Goal: Task Accomplishment & Management: Use online tool/utility

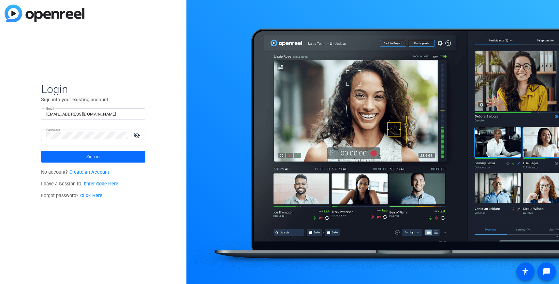
click at [83, 155] on span at bounding box center [93, 157] width 104 height 16
click at [137, 136] on mat-icon "visibility_off" at bounding box center [138, 134] width 16 height 9
click at [97, 156] on span "Sign in" at bounding box center [92, 156] width 13 height 16
click at [138, 135] on mat-icon "visibility" at bounding box center [138, 134] width 16 height 9
click at [66, 113] on input "smyszewsi@solventum.com" at bounding box center [93, 114] width 94 height 8
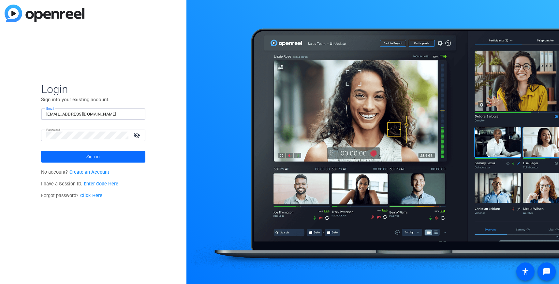
type input "smyszewski@solventum.com"
click at [88, 154] on span "Sign in" at bounding box center [92, 156] width 13 height 16
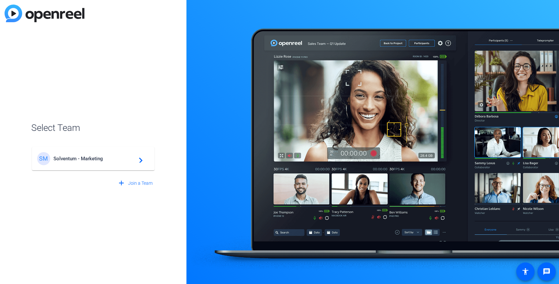
click at [66, 157] on span "Solventum - Marketing" at bounding box center [93, 158] width 81 height 6
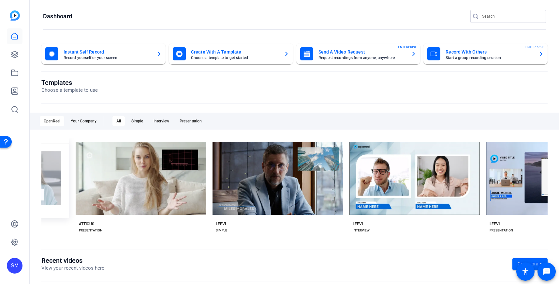
scroll to position [0, 475]
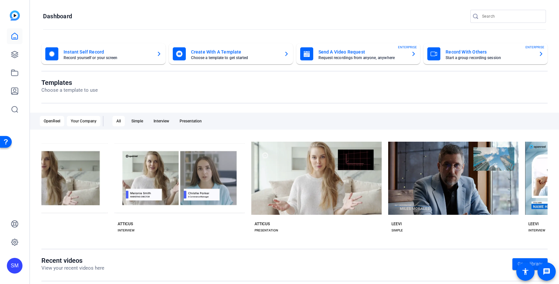
click at [90, 118] on div "Your Company" at bounding box center [84, 121] width 34 height 10
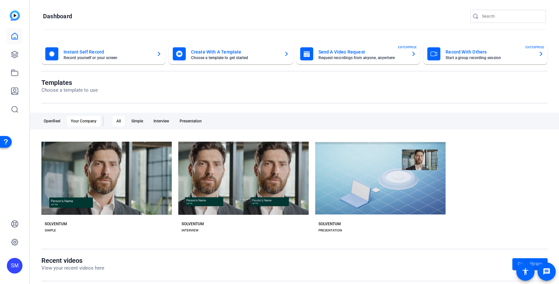
scroll to position [0, 0]
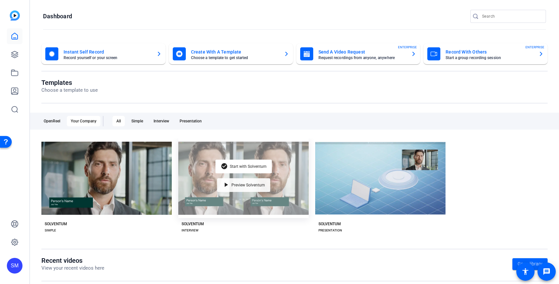
click at [241, 184] on span "Preview Solventum" at bounding box center [248, 185] width 34 height 4
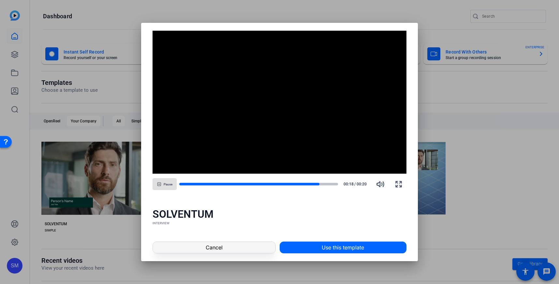
click at [225, 248] on span at bounding box center [214, 247] width 122 height 16
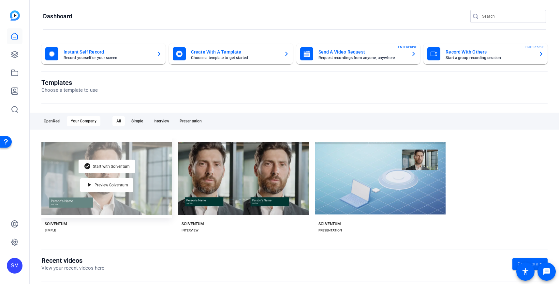
click at [125, 194] on div "check_circle Start with Solventum play_arrow Preview Solventum" at bounding box center [106, 178] width 130 height 80
click at [118, 187] on div "play_arrow Preview Solventum" at bounding box center [106, 185] width 53 height 14
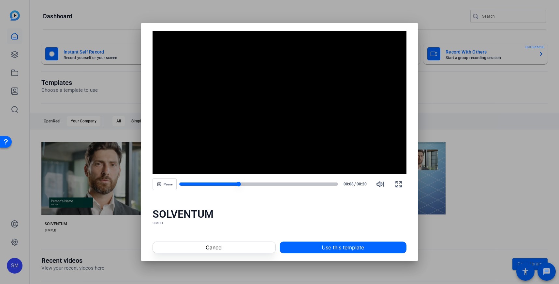
drag, startPoint x: 227, startPoint y: 182, endPoint x: 274, endPoint y: 185, distance: 48.0
click at [274, 185] on div at bounding box center [258, 183] width 159 height 3
click at [222, 247] on span "Cancel" at bounding box center [214, 247] width 17 height 8
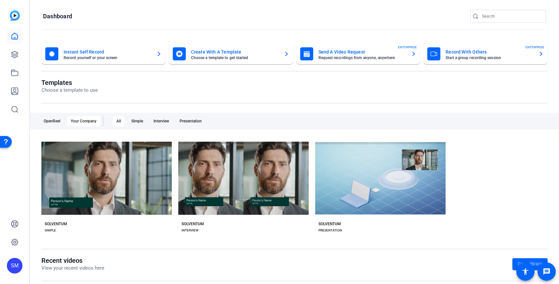
click at [335, 222] on div "SOLVENTUM" at bounding box center [329, 223] width 22 height 5
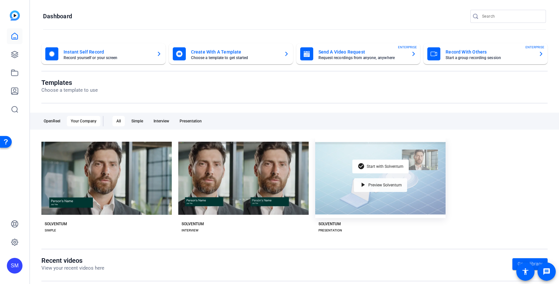
click at [379, 183] on span "Preview Solventum" at bounding box center [385, 185] width 34 height 4
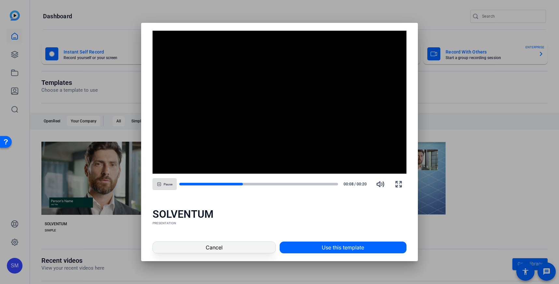
click at [230, 246] on span at bounding box center [214, 247] width 122 height 16
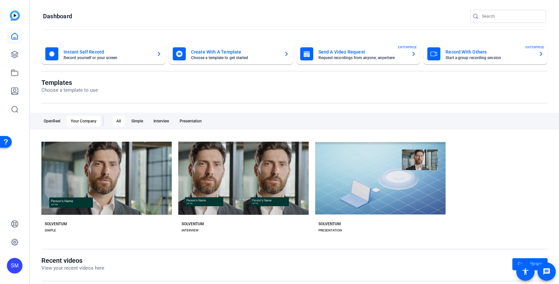
click at [245, 55] on mat-card-title "Create With A Template" at bounding box center [235, 52] width 88 height 8
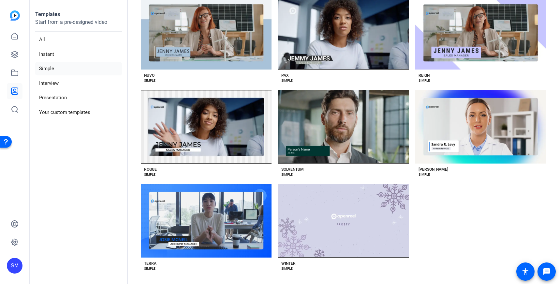
scroll to position [530, 0]
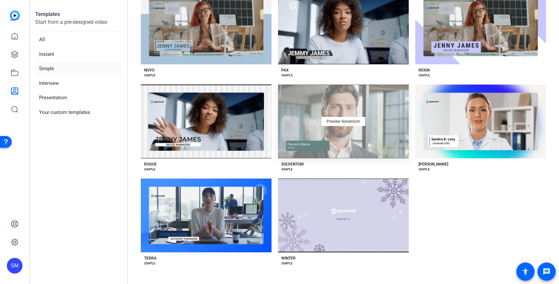
click at [362, 140] on div "Preview Solventum" at bounding box center [343, 121] width 131 height 74
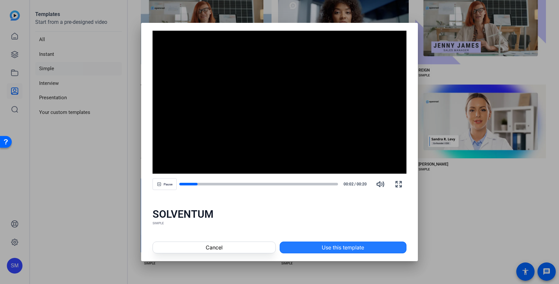
click at [345, 248] on span "Use this template" at bounding box center [343, 247] width 42 height 8
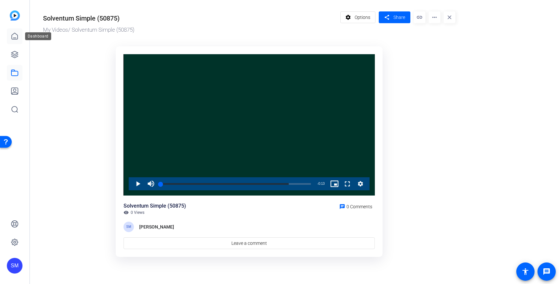
click at [14, 37] on icon at bounding box center [15, 36] width 6 height 6
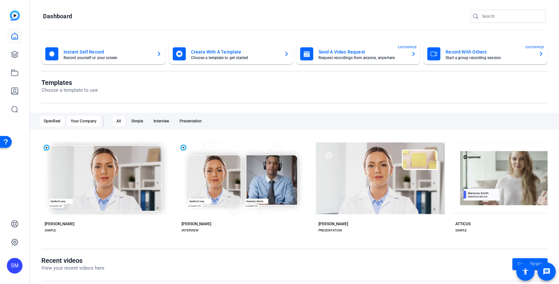
click at [82, 123] on div "Your Company" at bounding box center [84, 121] width 34 height 10
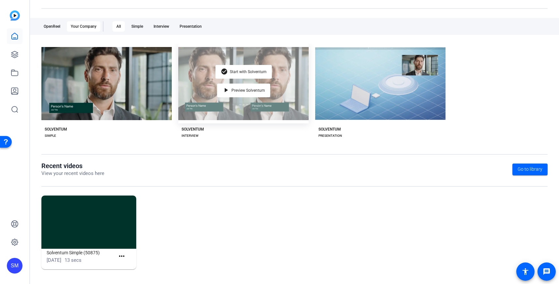
scroll to position [93, 0]
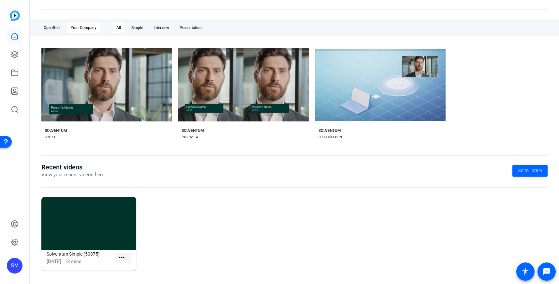
click at [121, 257] on mat-icon "more_horiz" at bounding box center [122, 257] width 8 height 8
click at [127, 268] on span "View" at bounding box center [136, 267] width 26 height 8
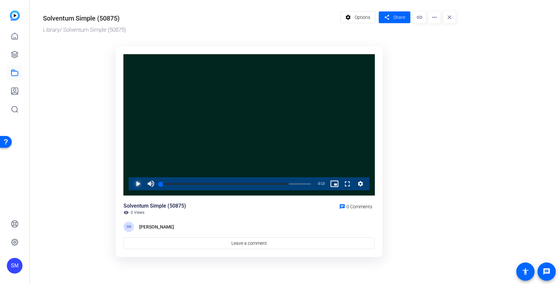
click at [131, 183] on span "Video Player" at bounding box center [131, 183] width 0 height 13
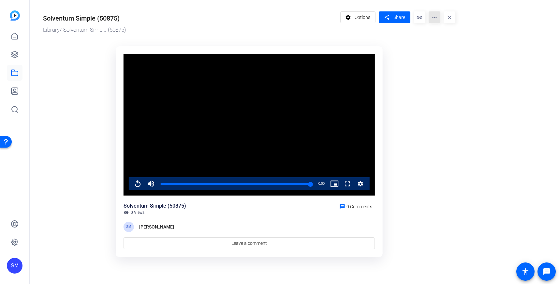
click at [437, 15] on mat-icon "more_horiz" at bounding box center [435, 17] width 12 height 12
click at [435, 37] on span "Edit in Creator" at bounding box center [447, 37] width 27 height 8
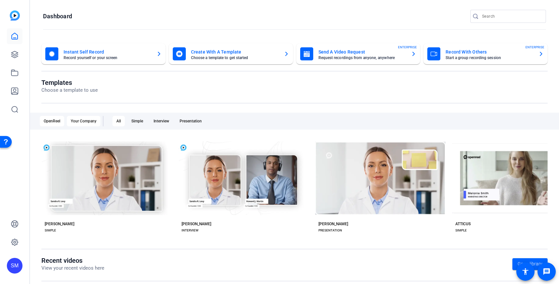
click at [89, 121] on div "Your Company" at bounding box center [84, 121] width 34 height 10
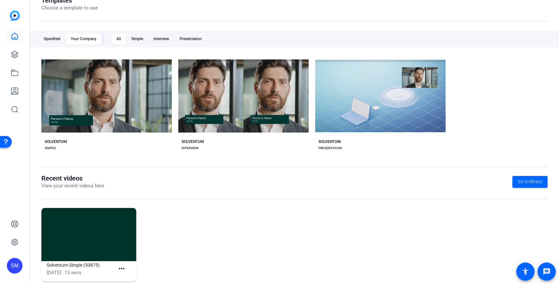
scroll to position [95, 0]
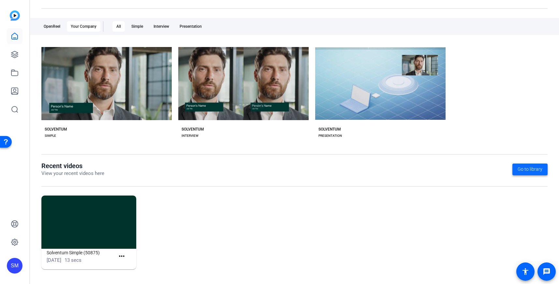
click at [525, 170] on span "Go to library" at bounding box center [530, 169] width 25 height 7
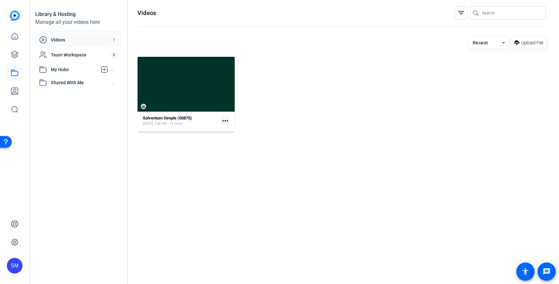
click at [225, 119] on mat-icon "more_horiz" at bounding box center [225, 120] width 8 height 8
click at [230, 132] on span "Edit in Creator" at bounding box center [239, 131] width 27 height 8
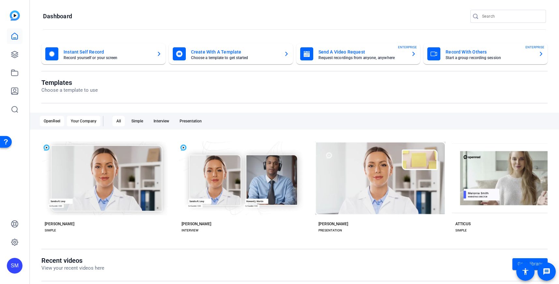
click at [86, 119] on div "Your Company" at bounding box center [84, 121] width 34 height 10
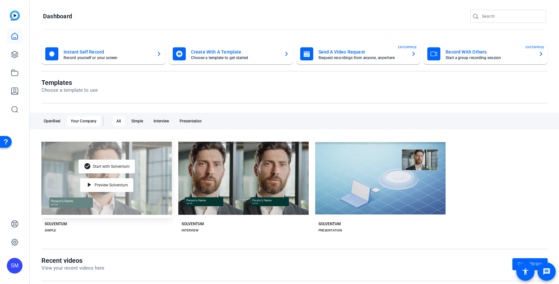
scroll to position [24, 0]
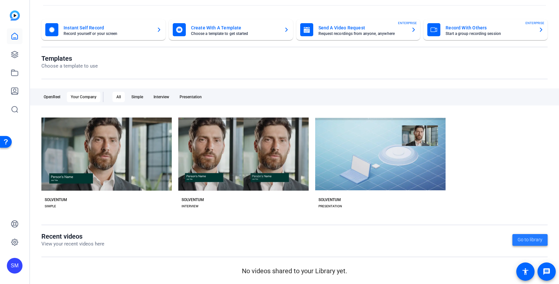
click at [527, 239] on span "Go to library" at bounding box center [530, 239] width 25 height 7
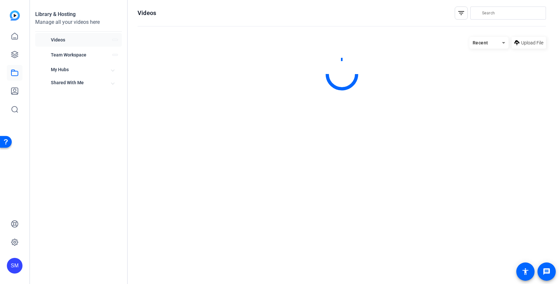
scroll to position [0, 0]
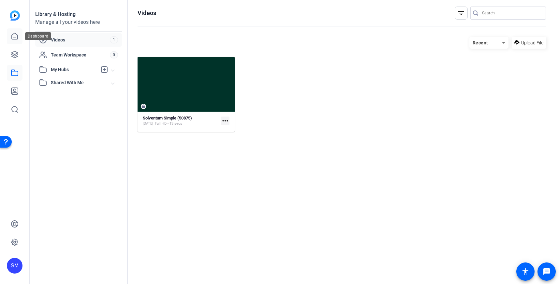
click at [15, 36] on icon at bounding box center [15, 36] width 8 height 8
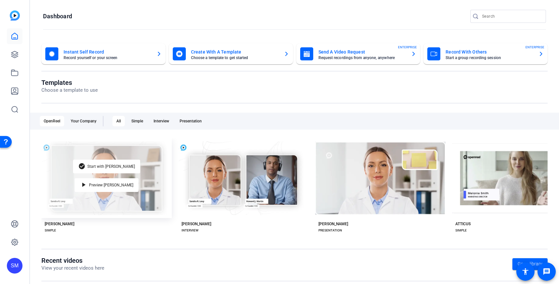
scroll to position [95, 0]
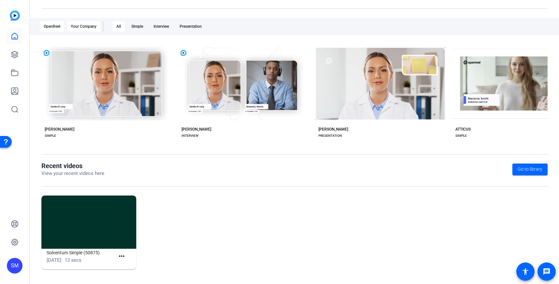
click at [93, 27] on div "Your Company" at bounding box center [84, 26] width 34 height 10
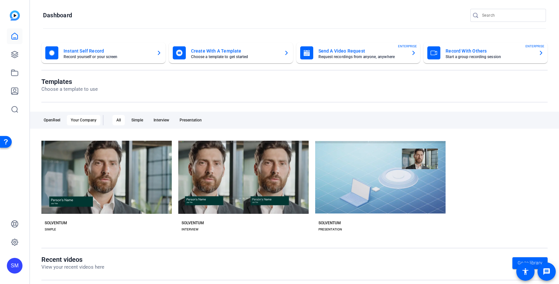
scroll to position [0, 0]
